Goal: Transaction & Acquisition: Purchase product/service

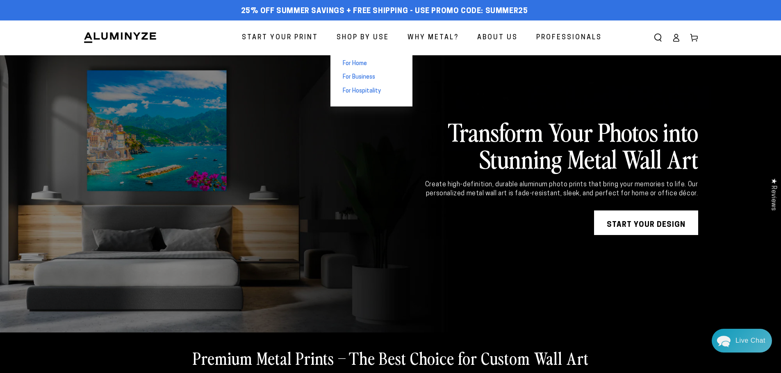
click at [375, 80] on span "For Business" at bounding box center [359, 77] width 32 height 8
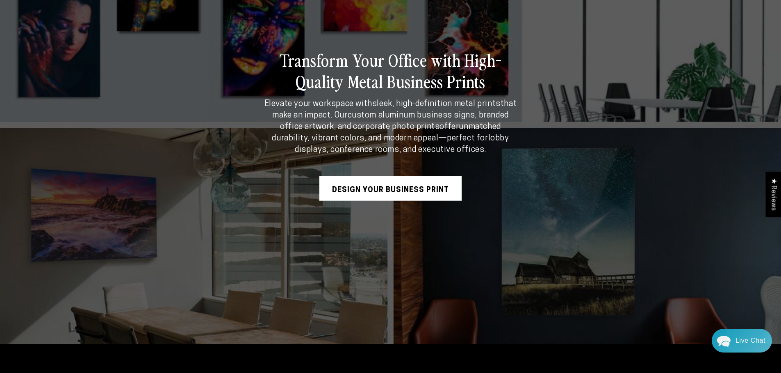
scroll to position [174, 0]
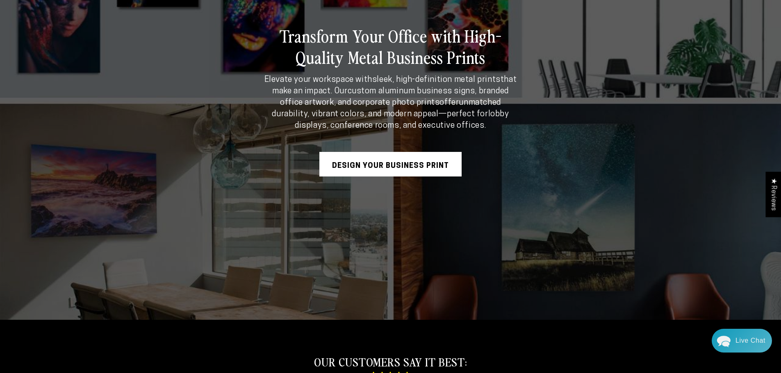
click at [433, 171] on link "Design Your Business Print" at bounding box center [390, 164] width 142 height 25
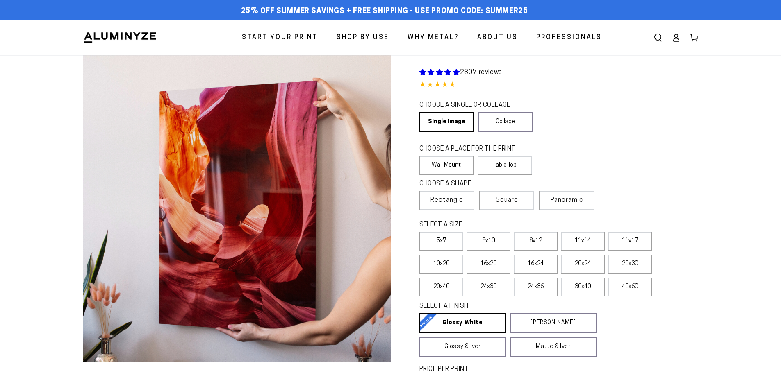
select select "**********"
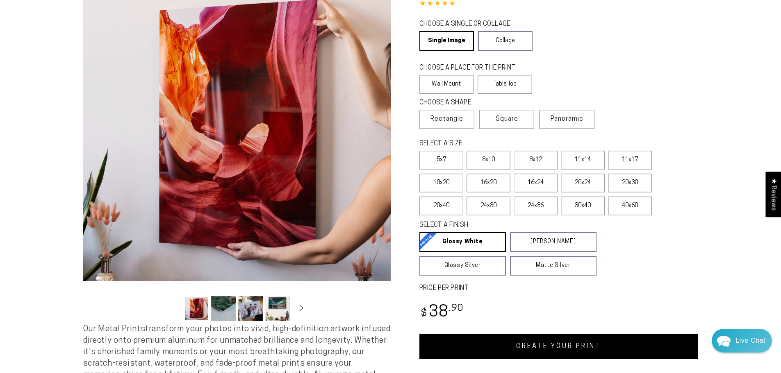
scroll to position [61, 0]
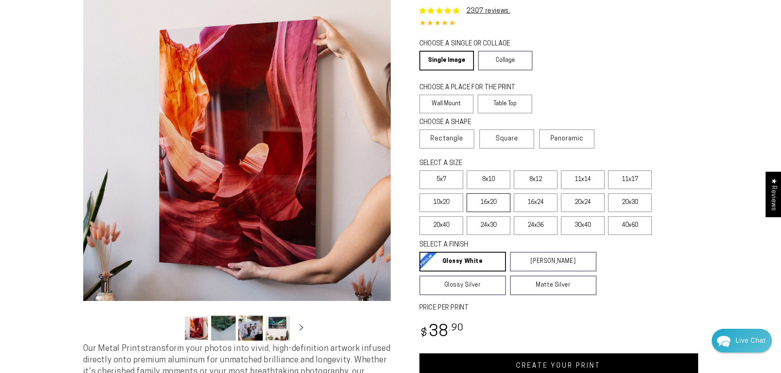
click at [488, 203] on label "16x20" at bounding box center [488, 202] width 44 height 19
click at [631, 185] on label "11x17" at bounding box center [630, 179] width 44 height 19
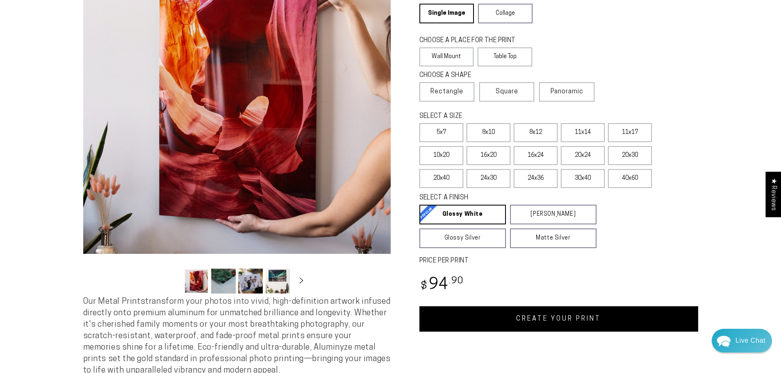
scroll to position [113, 0]
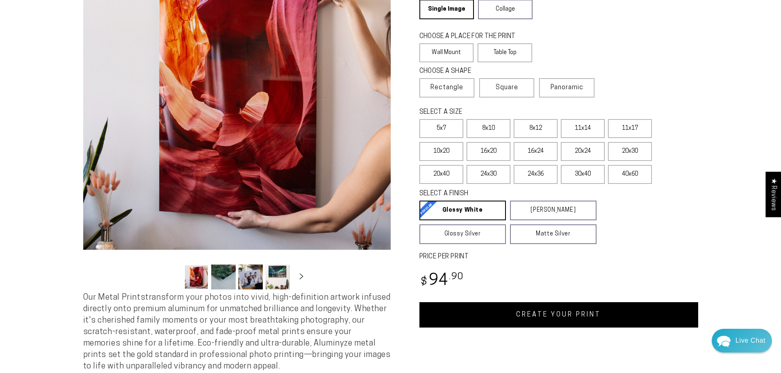
click at [229, 278] on button "Load image 2 in gallery view" at bounding box center [223, 277] width 25 height 25
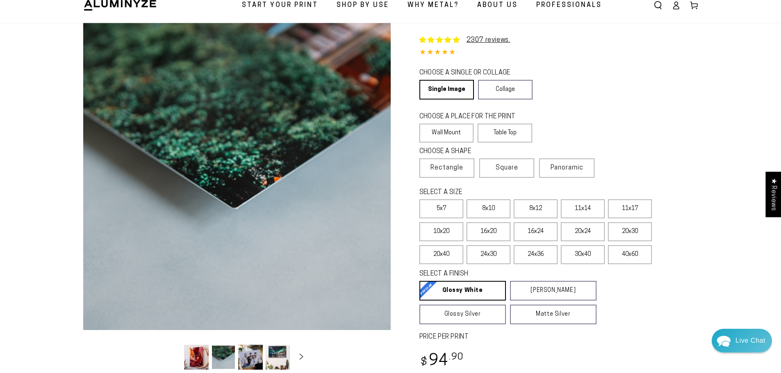
scroll to position [31, 0]
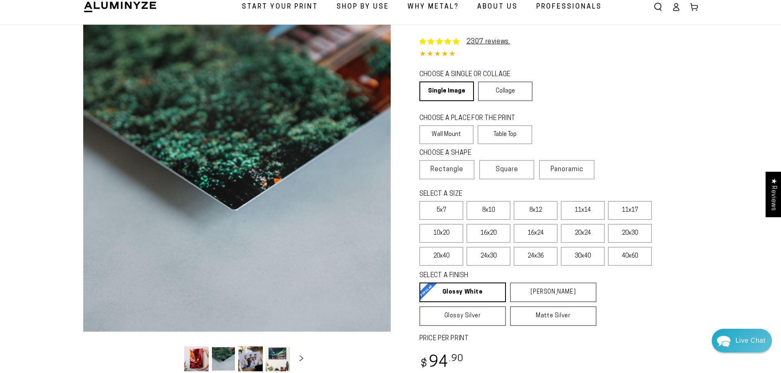
click at [288, 364] on button "Load image 4 in gallery view" at bounding box center [277, 359] width 25 height 25
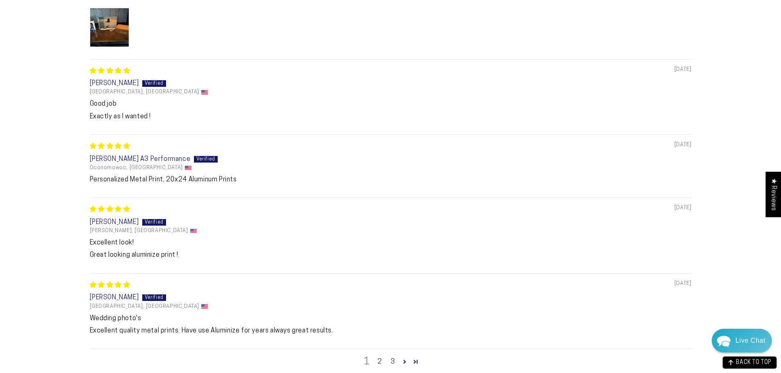
scroll to position [819, 0]
